Goal: Task Accomplishment & Management: Use online tool/utility

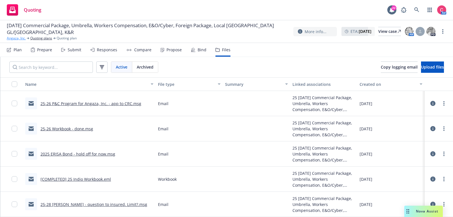
click at [21, 38] on link "Angaza, Inc." at bounding box center [16, 38] width 19 height 5
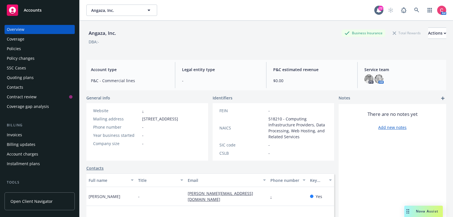
click at [35, 14] on div "Accounts" at bounding box center [40, 10] width 66 height 11
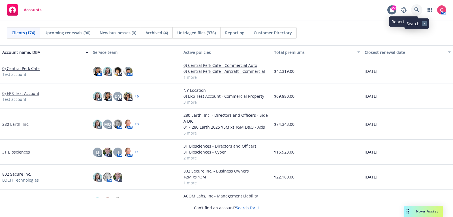
click at [421, 8] on link at bounding box center [416, 9] width 11 height 11
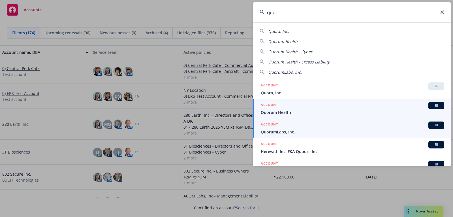
type input "quor"
click at [377, 128] on div "ACCOUNT BI" at bounding box center [352, 124] width 183 height 7
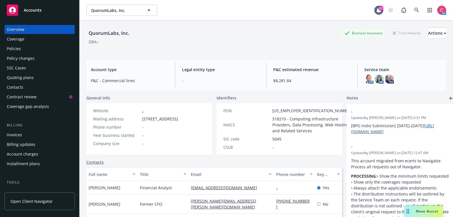
click at [71, 74] on div "Quoting plans" at bounding box center [40, 77] width 66 height 9
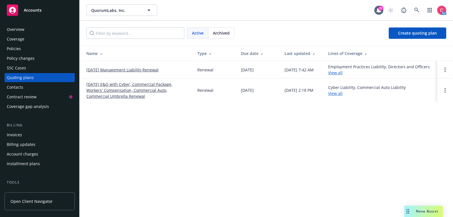
click at [92, 70] on link "[DATE] Management Liability Renewal" at bounding box center [122, 70] width 72 height 6
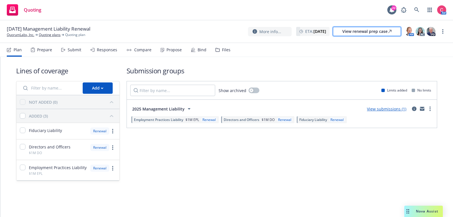
click at [378, 33] on div "View renewal prep case" at bounding box center [366, 31] width 49 height 8
click at [415, 10] on icon at bounding box center [416, 9] width 5 height 5
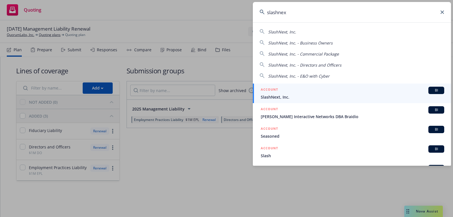
type input "slashnext"
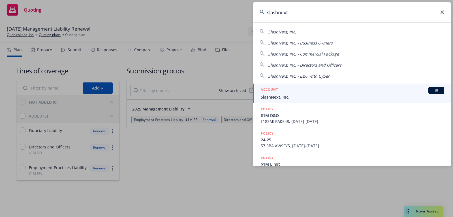
click at [357, 94] on span "SlashNext, Inc." at bounding box center [352, 97] width 183 height 6
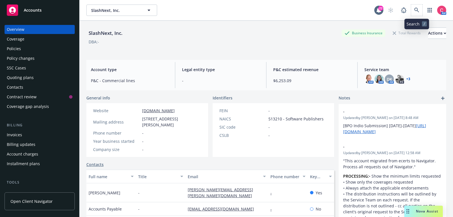
click at [411, 7] on span at bounding box center [416, 10] width 11 height 11
click at [416, 4] on div "SlashNext, Inc. SlashNext, Inc. 22 AM" at bounding box center [266, 10] width 373 height 20
click at [417, 12] on icon at bounding box center [416, 10] width 5 height 5
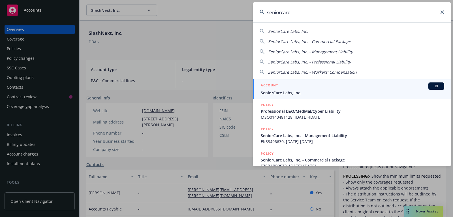
type input "seniorcare"
click at [404, 84] on div "ACCOUNT BI" at bounding box center [352, 85] width 183 height 7
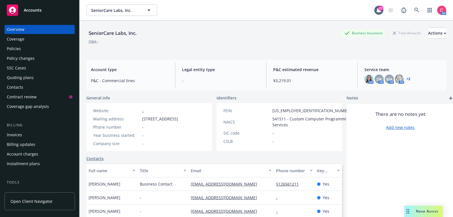
click at [41, 47] on div "Policies" at bounding box center [40, 48] width 66 height 9
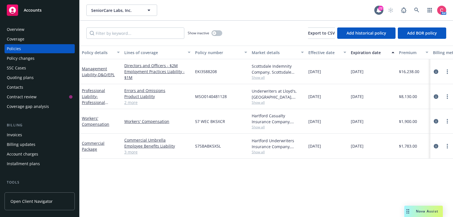
click at [39, 76] on div "Quoting plans" at bounding box center [40, 77] width 66 height 9
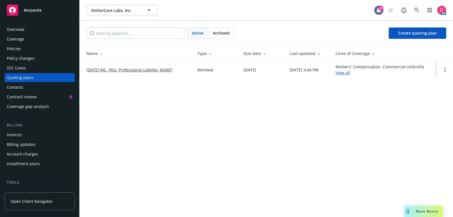
click at [411, 17] on div "Search /" at bounding box center [416, 22] width 25 height 10
click at [417, 9] on icon at bounding box center [416, 10] width 5 height 5
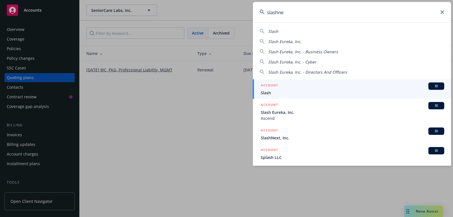
type input "slashnex"
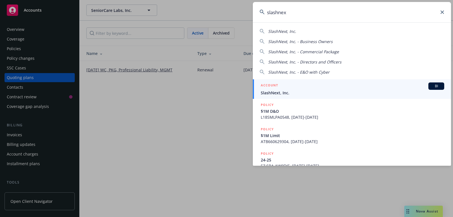
click at [353, 88] on div "ACCOUNT BI" at bounding box center [352, 85] width 183 height 7
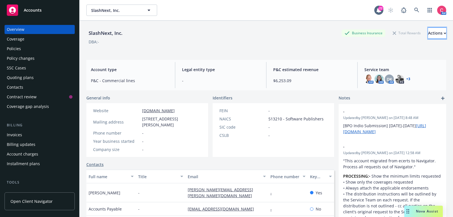
click at [443, 32] on button "Actions" at bounding box center [437, 32] width 18 height 11
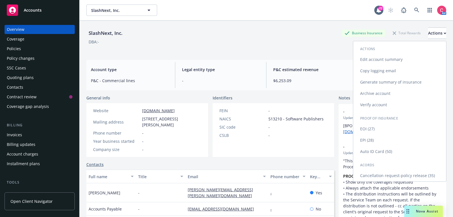
click at [388, 175] on link "Cancellation request-policy release (35)" at bounding box center [399, 175] width 93 height 11
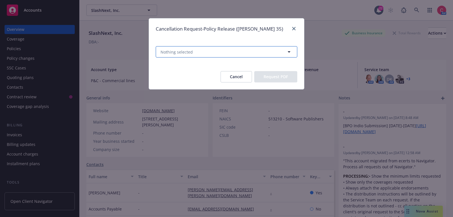
click at [265, 49] on button "Nothing selected" at bounding box center [226, 51] width 141 height 11
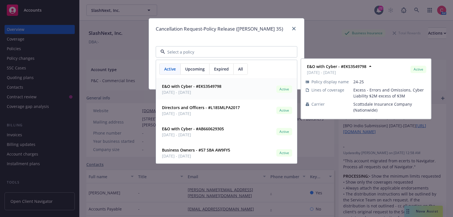
click at [241, 91] on div "E&O with Cyber - #EKS3549798 11/11/2024 - 10/04/2025 Active" at bounding box center [227, 89] width 134 height 14
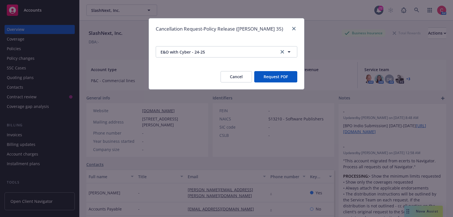
click at [260, 81] on button "Request PDF" at bounding box center [275, 76] width 43 height 11
click at [284, 53] on link "clear selection" at bounding box center [282, 51] width 7 height 7
click at [254, 52] on button "Nothing selected" at bounding box center [226, 51] width 141 height 11
click at [244, 48] on button "Nothing selected" at bounding box center [226, 51] width 141 height 11
click at [50, 50] on div "Cancellation Request-Policy Release (ACORD 35) Nothing selected Cancel Request …" at bounding box center [226, 108] width 453 height 217
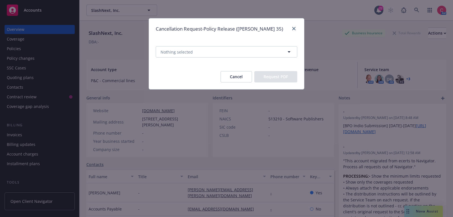
click at [246, 80] on button "Cancel" at bounding box center [235, 76] width 31 height 11
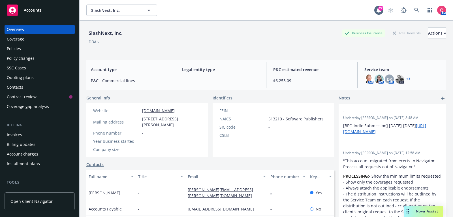
click at [40, 49] on div "Policies" at bounding box center [40, 48] width 66 height 9
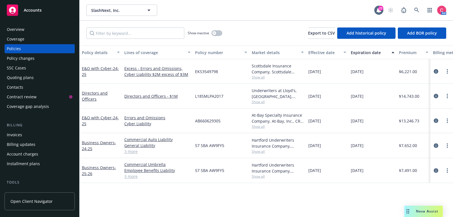
click at [200, 69] on span "EKS3549798" at bounding box center [206, 71] width 23 height 6
copy span "EKS3549798"
click at [207, 121] on span "AB660629305" at bounding box center [207, 121] width 25 height 6
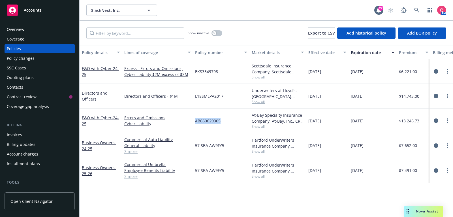
copy span "AB660629305"
click at [62, 29] on div "Overview" at bounding box center [40, 29] width 66 height 9
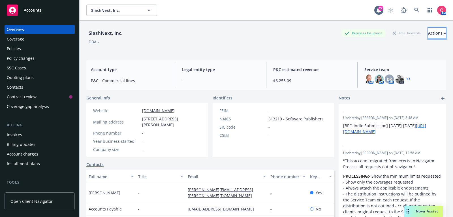
click at [434, 36] on div "Actions" at bounding box center [437, 33] width 18 height 11
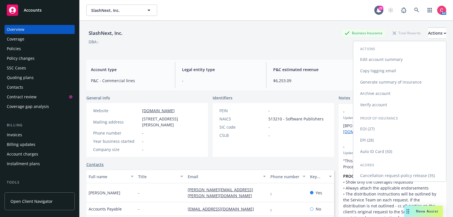
click at [399, 175] on link "Cancellation request-policy release (35)" at bounding box center [399, 175] width 93 height 11
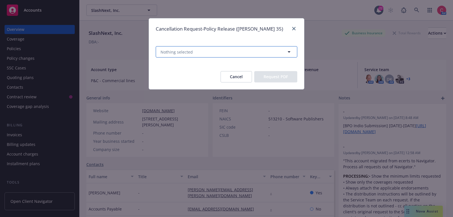
click at [230, 53] on button "Nothing selected" at bounding box center [226, 51] width 141 height 11
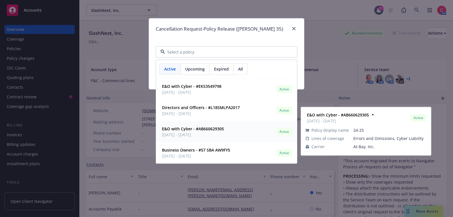
click at [228, 131] on div "E&O with Cyber - #AB660629305 10/04/2024 - 10/04/2025 Active" at bounding box center [227, 132] width 134 height 14
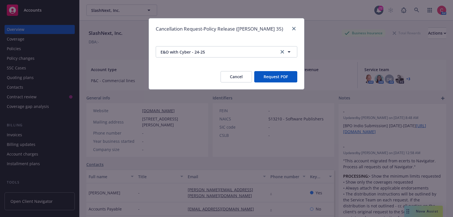
click at [273, 77] on button "Request PDF" at bounding box center [275, 76] width 43 height 11
click at [280, 49] on div "button" at bounding box center [286, 51] width 14 height 7
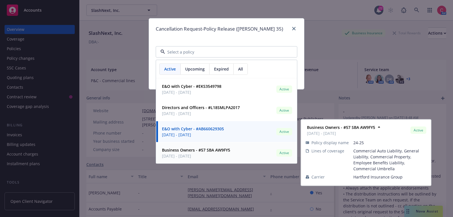
click at [218, 148] on strong "Business Owners - #57 SBA AW9FY5" at bounding box center [196, 149] width 68 height 5
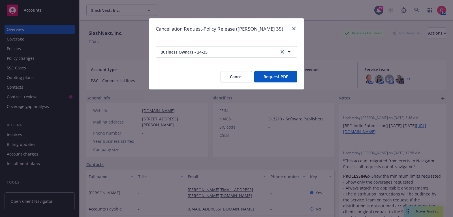
click at [282, 77] on button "Request PDF" at bounding box center [275, 76] width 43 height 11
click at [282, 52] on icon "clear selection" at bounding box center [281, 51] width 3 height 3
click at [241, 48] on button "Nothing selected" at bounding box center [226, 51] width 141 height 11
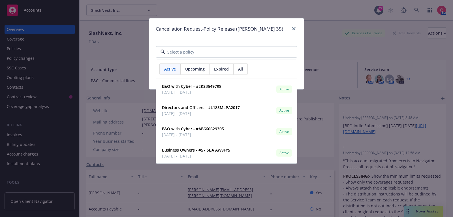
click at [198, 70] on span "Upcoming" at bounding box center [195, 69] width 20 height 6
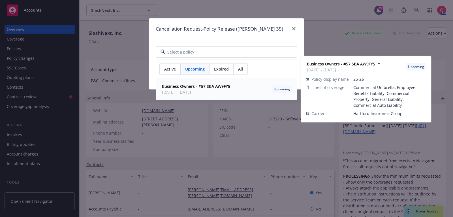
click at [197, 88] on strong "Business Owners - #57 SBA AW9FY5" at bounding box center [196, 85] width 68 height 5
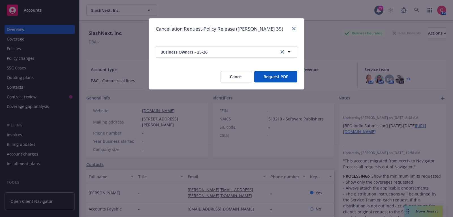
click at [284, 78] on button "Request PDF" at bounding box center [275, 76] width 43 height 11
click at [295, 27] on icon "close" at bounding box center [293, 28] width 3 height 3
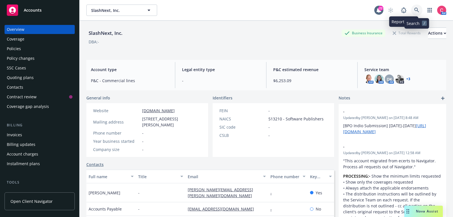
click at [416, 10] on icon at bounding box center [416, 10] width 5 height 5
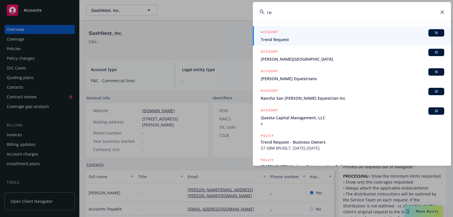
type input "r"
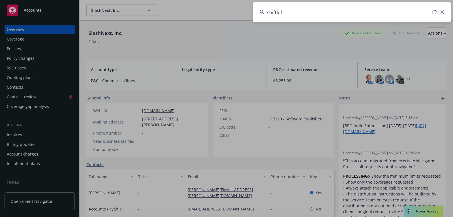
type input "shiftleft"
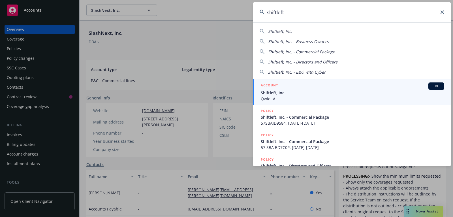
click at [327, 86] on div "ACCOUNT BI" at bounding box center [352, 85] width 183 height 7
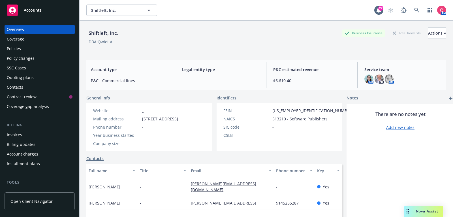
click at [24, 48] on div "Policies" at bounding box center [40, 48] width 66 height 9
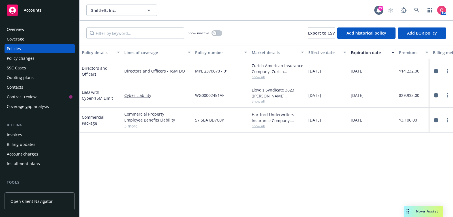
click at [16, 29] on div "Overview" at bounding box center [16, 29] width 18 height 9
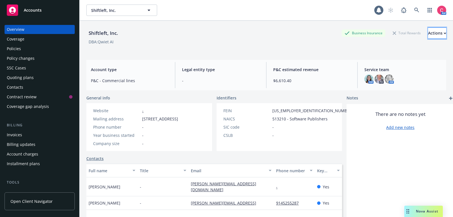
click at [428, 34] on div "Actions" at bounding box center [437, 33] width 18 height 11
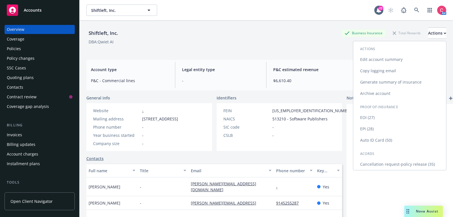
click at [413, 166] on link "Cancellation request-policy release (35)" at bounding box center [399, 163] width 93 height 11
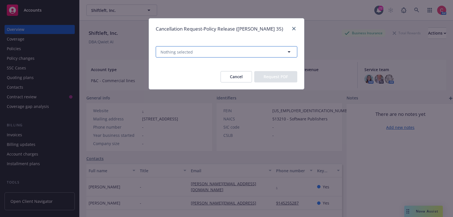
click at [233, 53] on button "Nothing selected" at bounding box center [226, 51] width 141 height 11
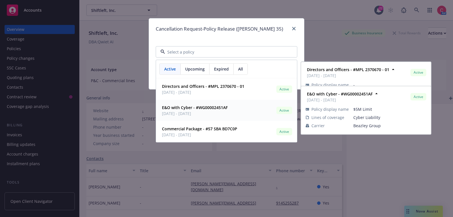
click at [216, 115] on span "02/01/2025 - 02/01/2026" at bounding box center [195, 113] width 66 height 6
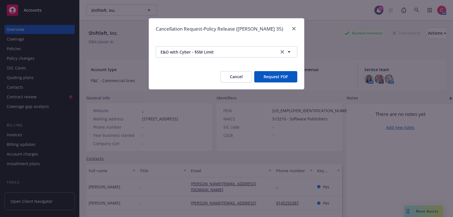
click at [276, 78] on button "Request PDF" at bounding box center [275, 76] width 43 height 11
click at [282, 52] on icon "clear selection" at bounding box center [281, 51] width 3 height 3
click at [251, 52] on button "Nothing selected" at bounding box center [226, 51] width 141 height 11
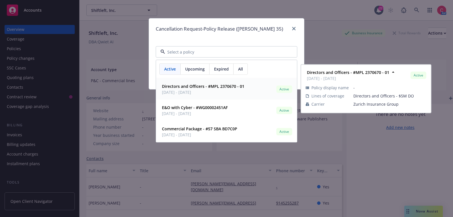
click at [253, 92] on div "Directors and Officers - #MPL 2370670 - 01 02/01/2025 - 02/01/2026 Active" at bounding box center [227, 89] width 134 height 14
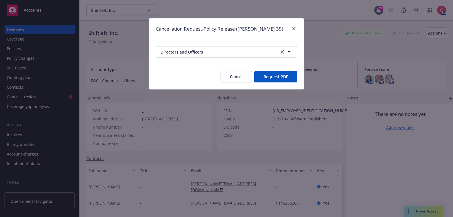
click at [270, 78] on button "Request PDF" at bounding box center [275, 76] width 43 height 11
click at [293, 29] on icon "close" at bounding box center [293, 28] width 3 height 3
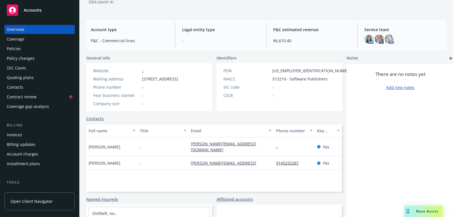
scroll to position [41, 0]
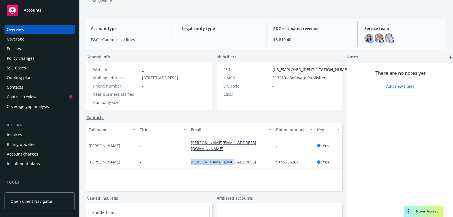
drag, startPoint x: 235, startPoint y: 162, endPoint x: 183, endPoint y: 162, distance: 52.4
click at [183, 162] on div "Vijay Krishnan - vkrishnan@qwiet.ai 9145255287 Yes" at bounding box center [214, 162] width 256 height 14
copy div "vkrishnan@qwiet.ai"
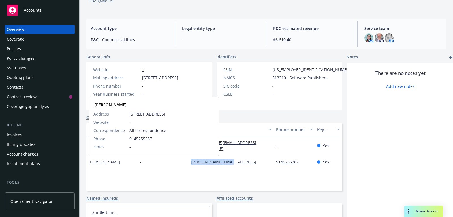
drag, startPoint x: 115, startPoint y: 162, endPoint x: 89, endPoint y: 162, distance: 26.6
click at [89, 162] on div "Vijay Krishnan Vijay Krishnan Address 2033 Gateway Place Suite 500, San Jose, C…" at bounding box center [111, 162] width 51 height 14
copy span "Vijay Krishnan"
